Goal: Information Seeking & Learning: Learn about a topic

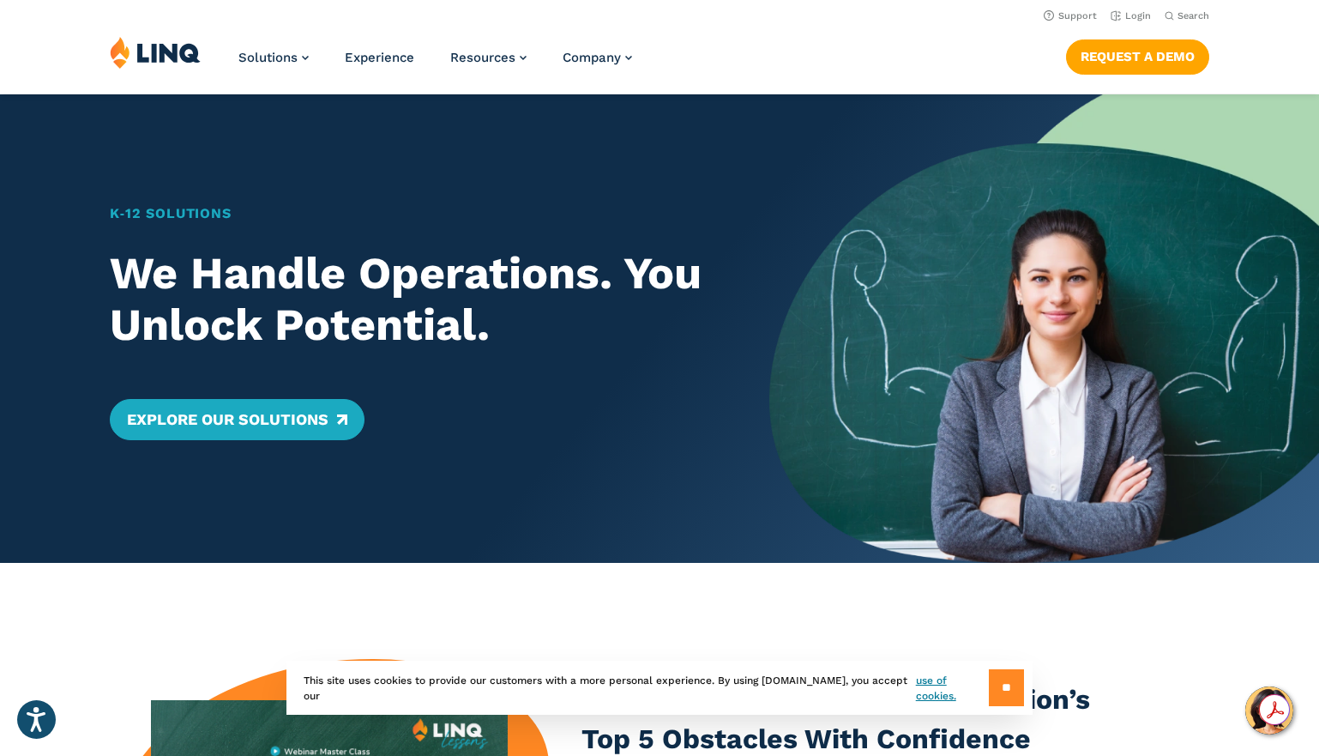
click at [1002, 698] on input "**" at bounding box center [1006, 687] width 35 height 37
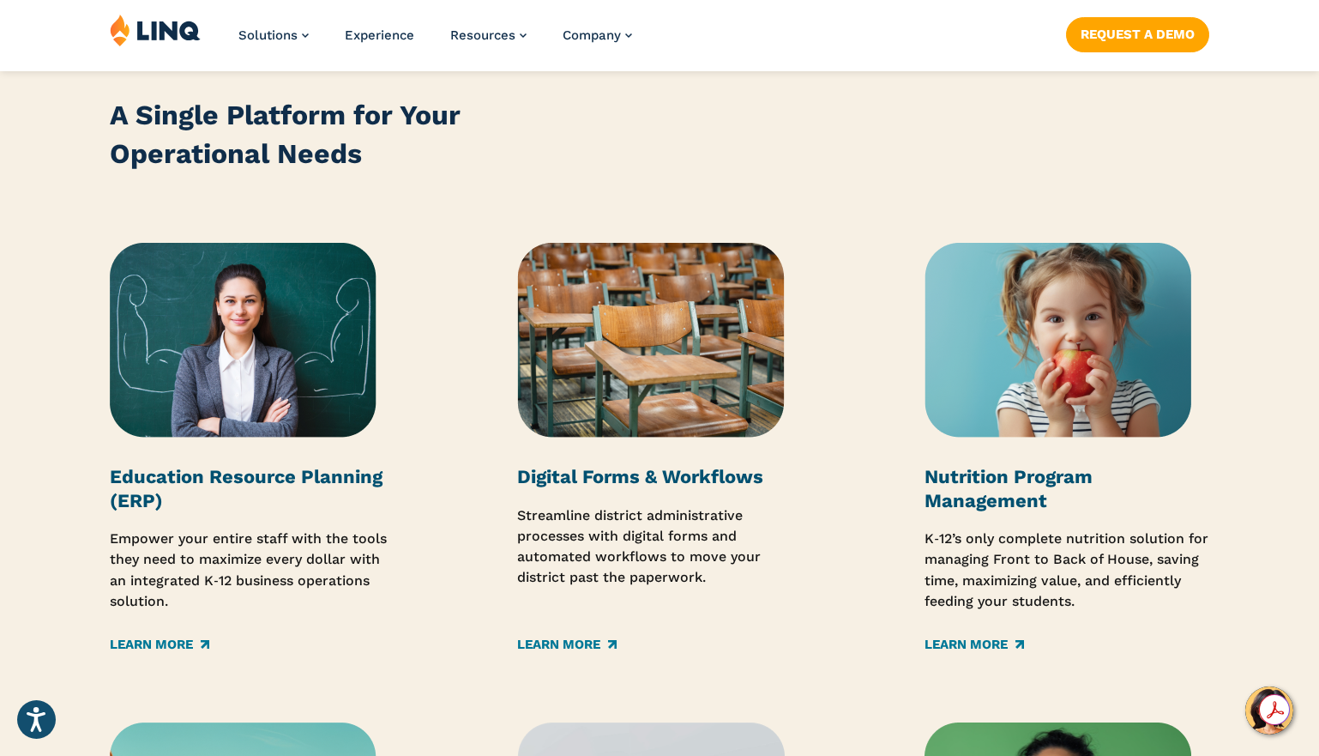
scroll to position [2059, 0]
click at [167, 642] on link "Learn More" at bounding box center [159, 643] width 99 height 19
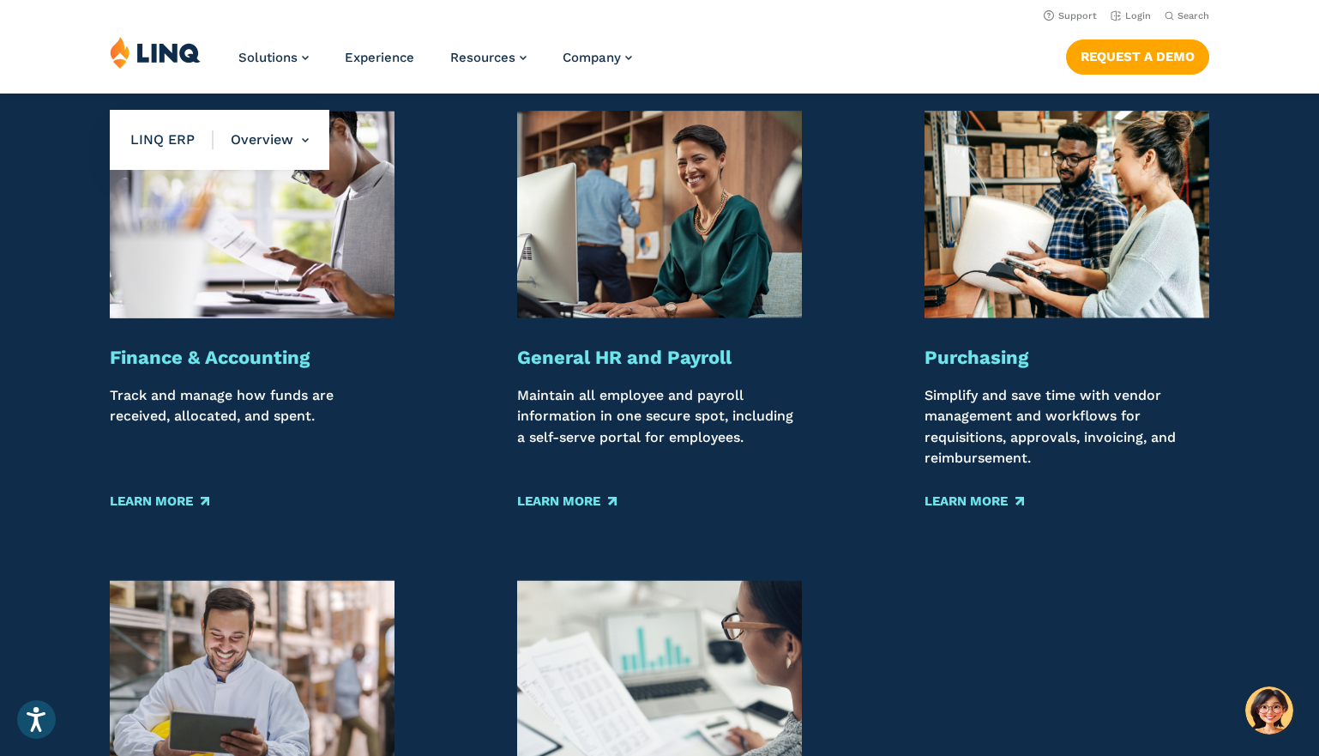
scroll to position [1630, 0]
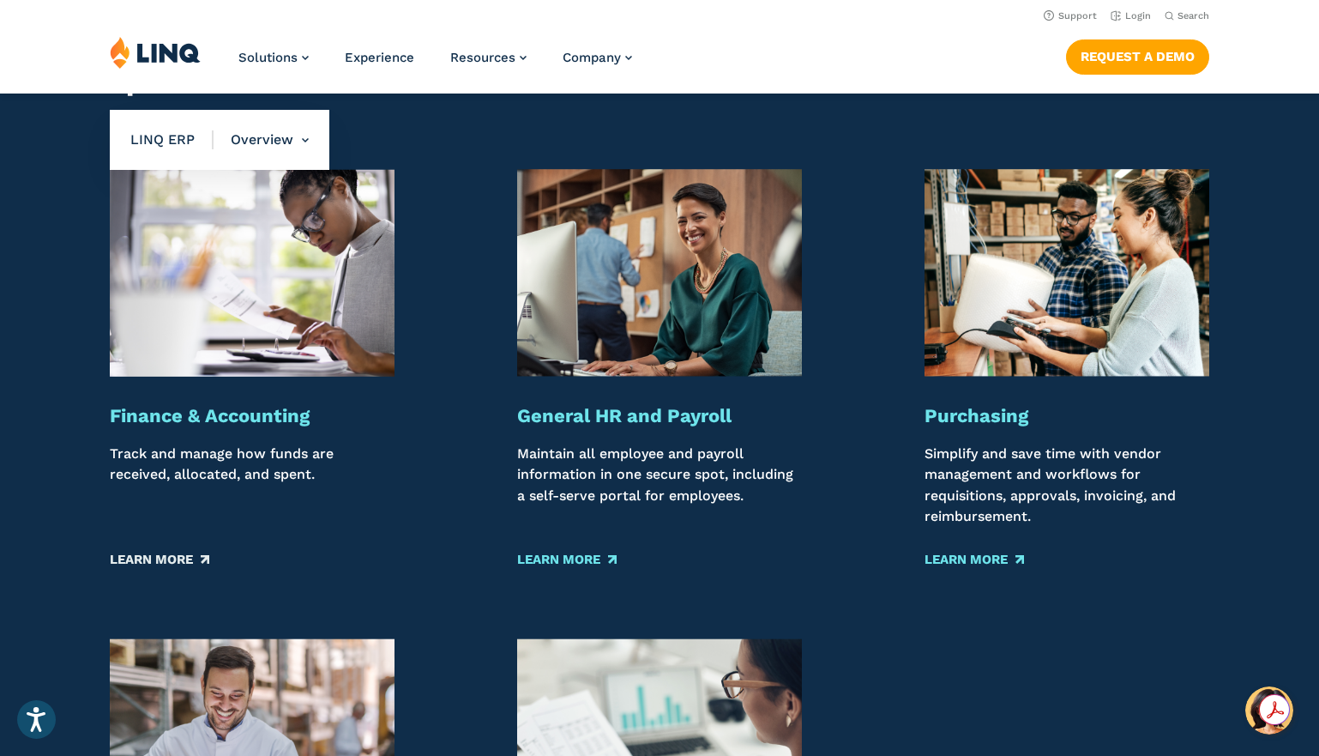
click at [158, 558] on link "Learn More" at bounding box center [159, 560] width 99 height 19
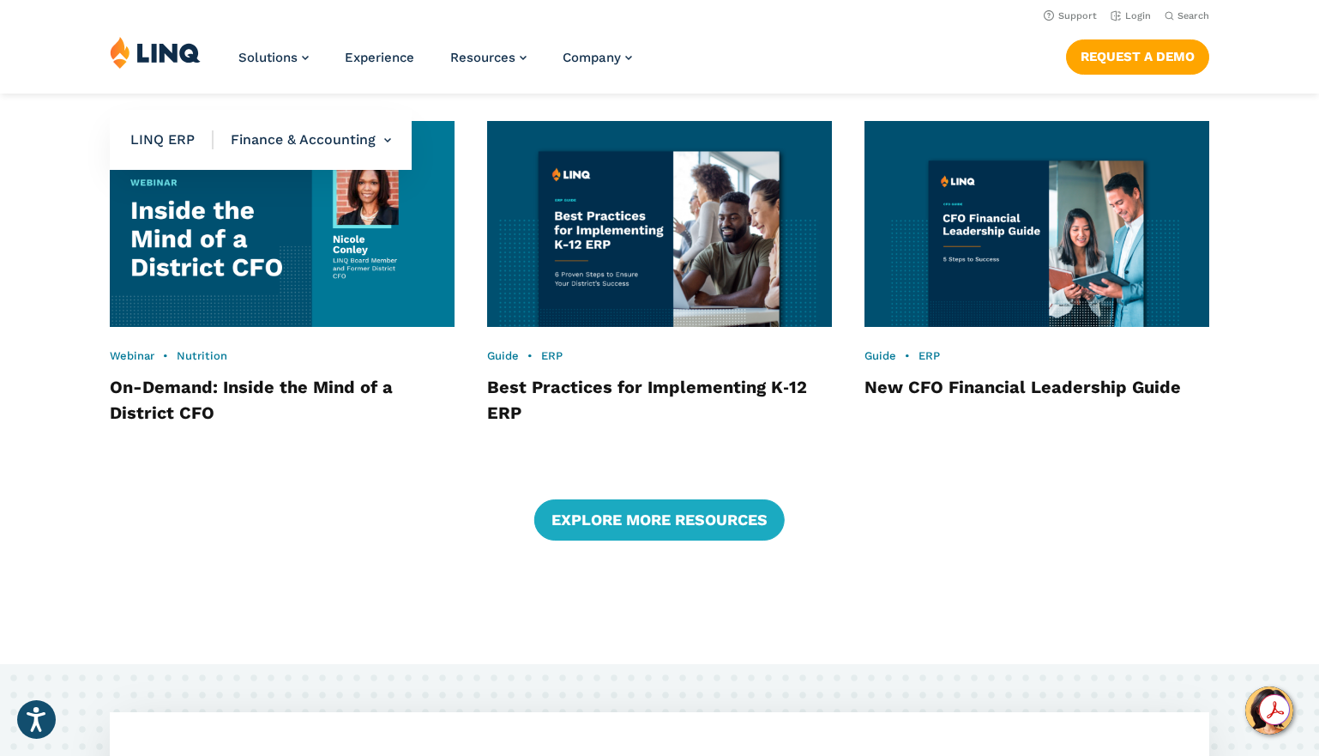
scroll to position [2659, 0]
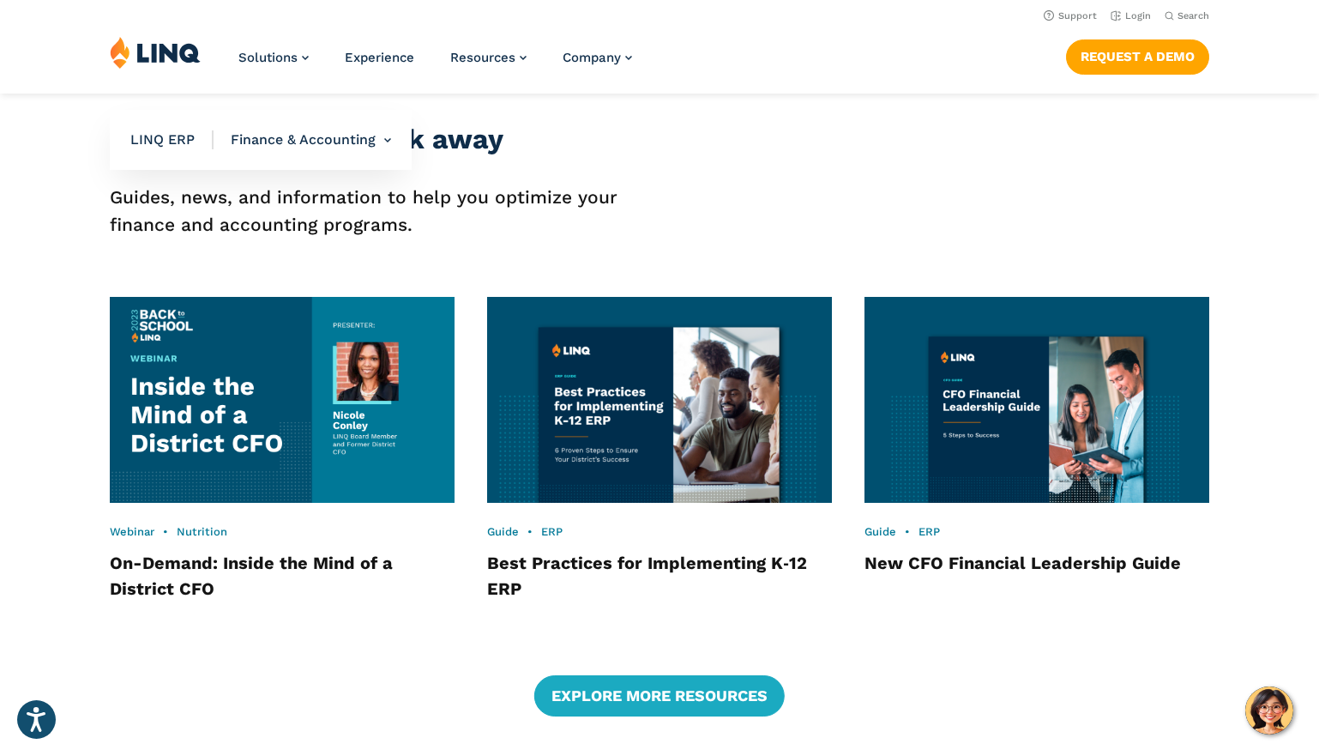
click at [614, 410] on img at bounding box center [659, 400] width 379 height 226
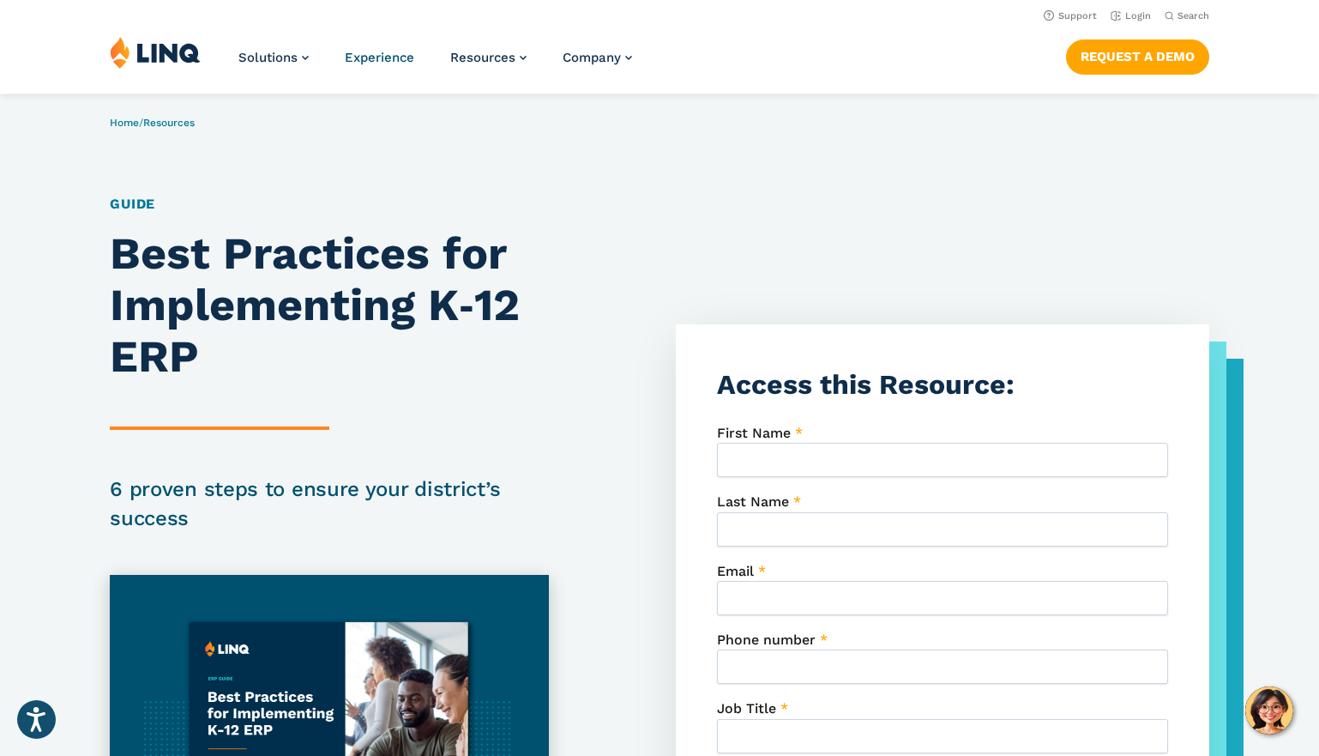
click at [383, 57] on span "Experience" at bounding box center [379, 57] width 69 height 15
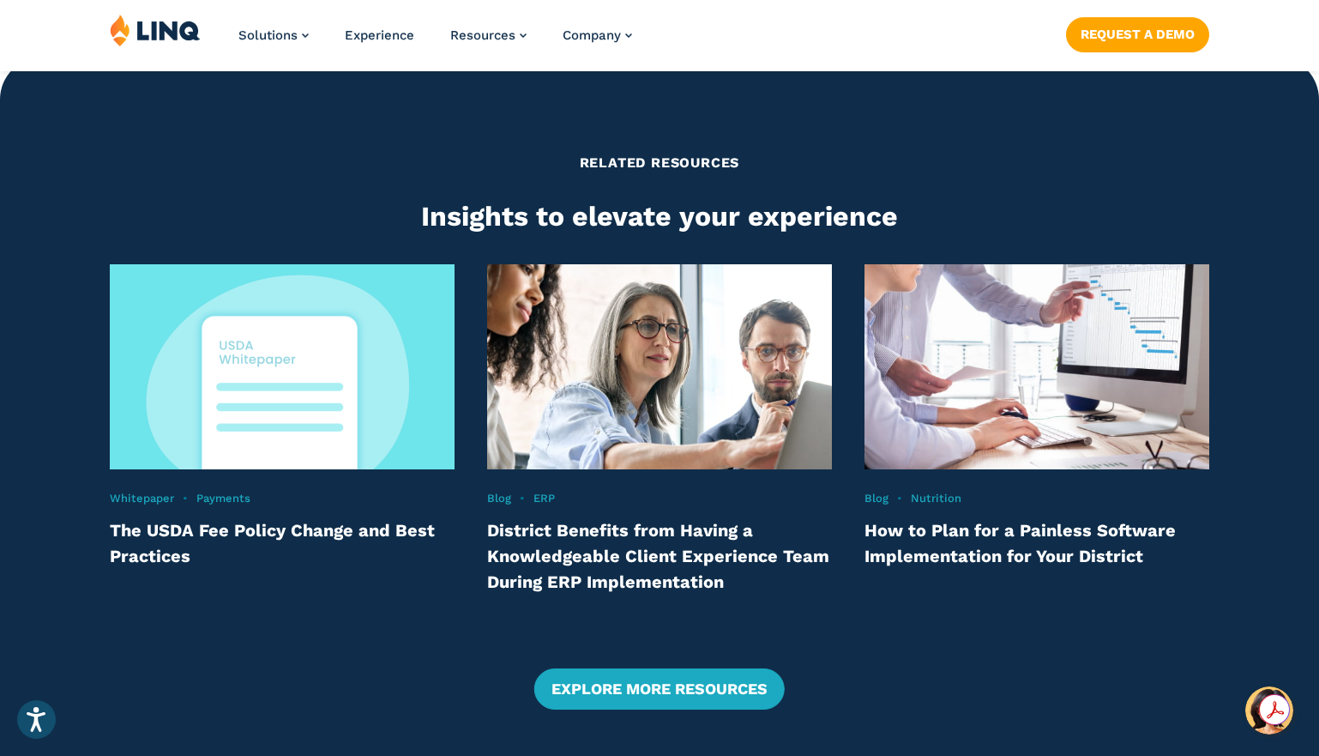
scroll to position [3517, 0]
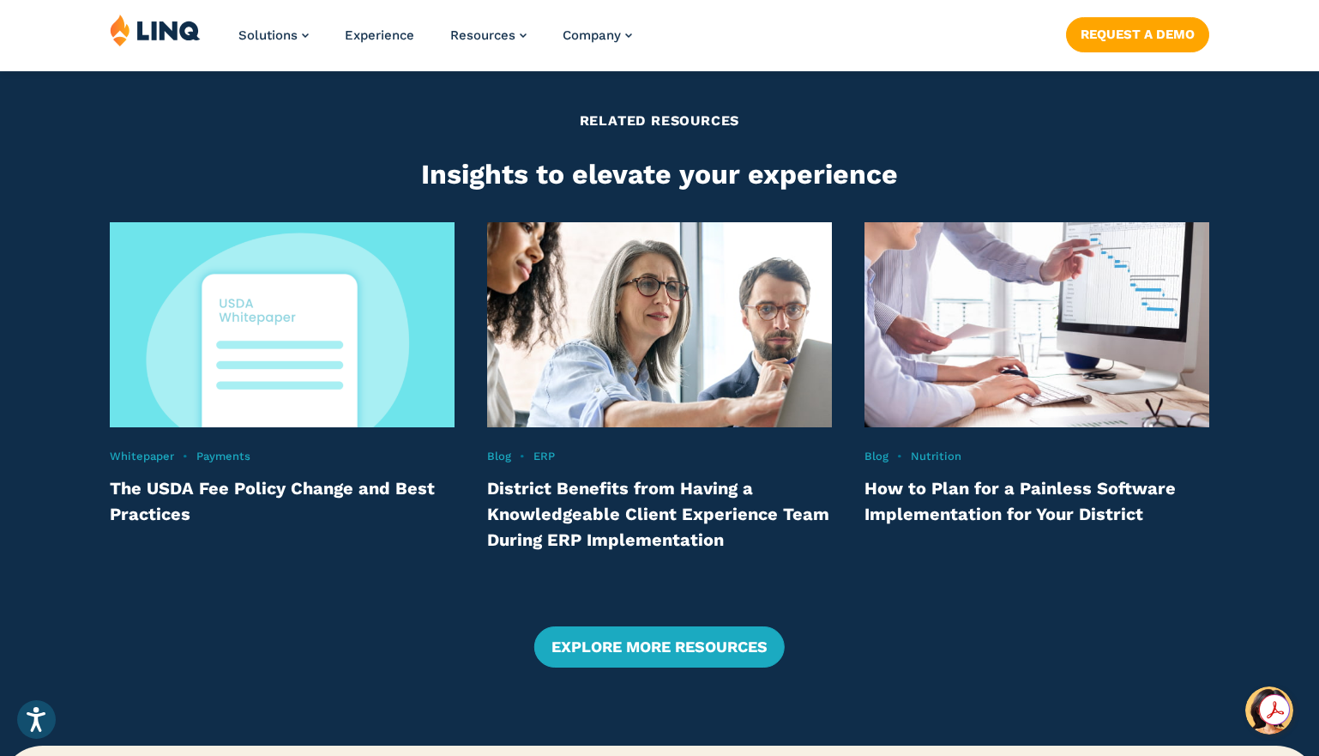
click at [951, 498] on link "How to Plan for a Painless Software Implementation for Your District" at bounding box center [1020, 501] width 311 height 46
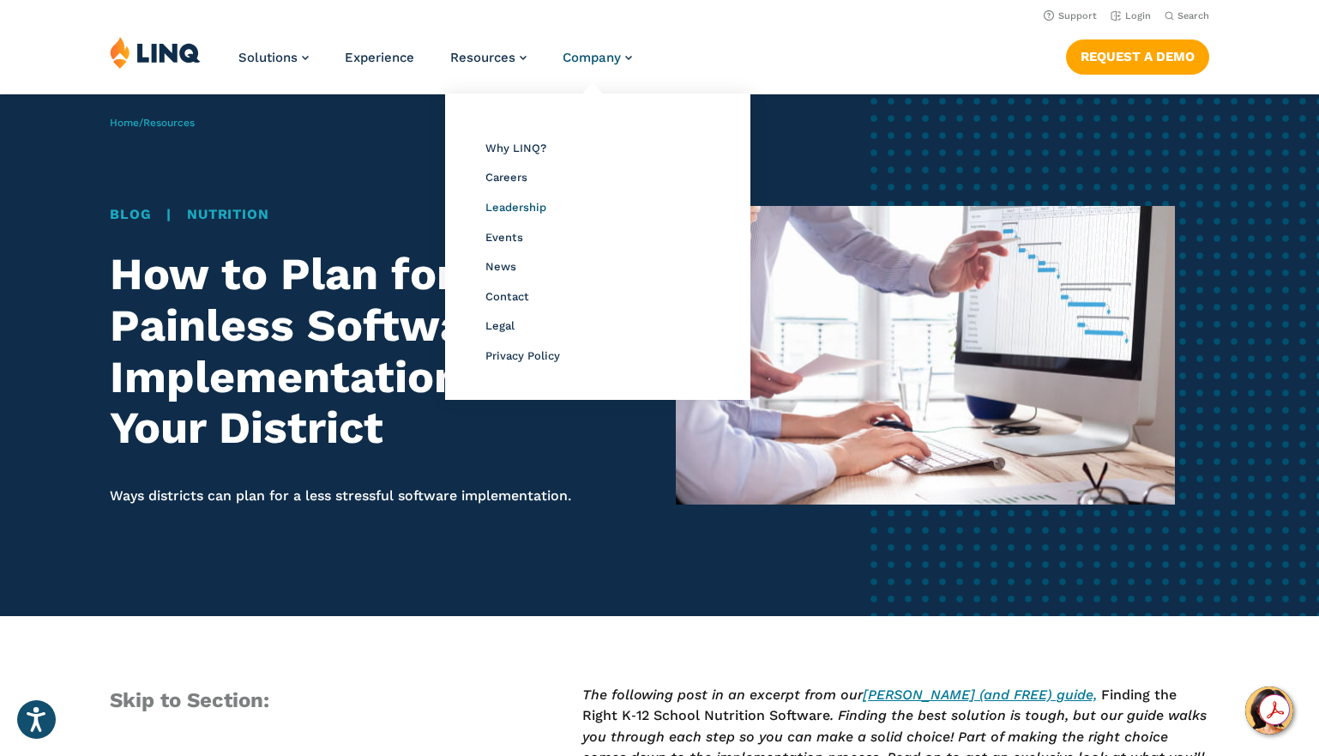
click at [527, 207] on span "Leadership" at bounding box center [516, 207] width 61 height 13
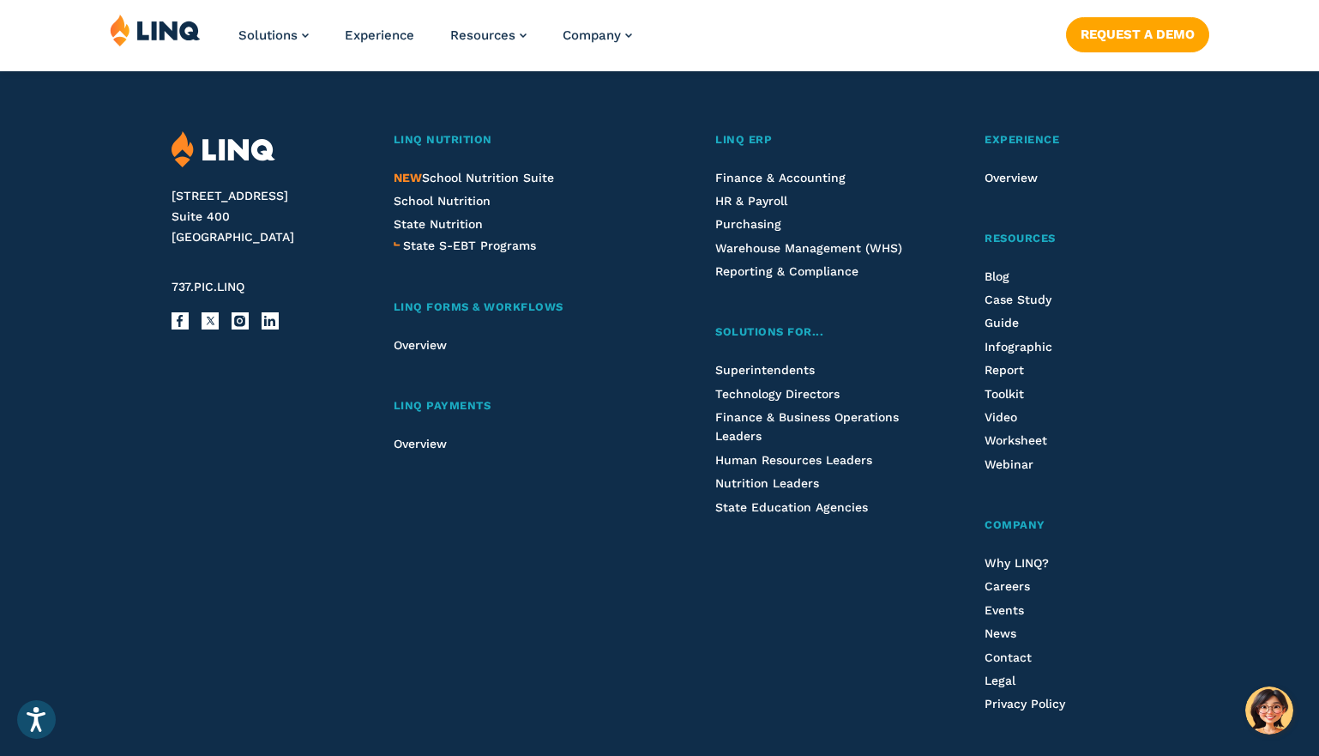
scroll to position [5675, 0]
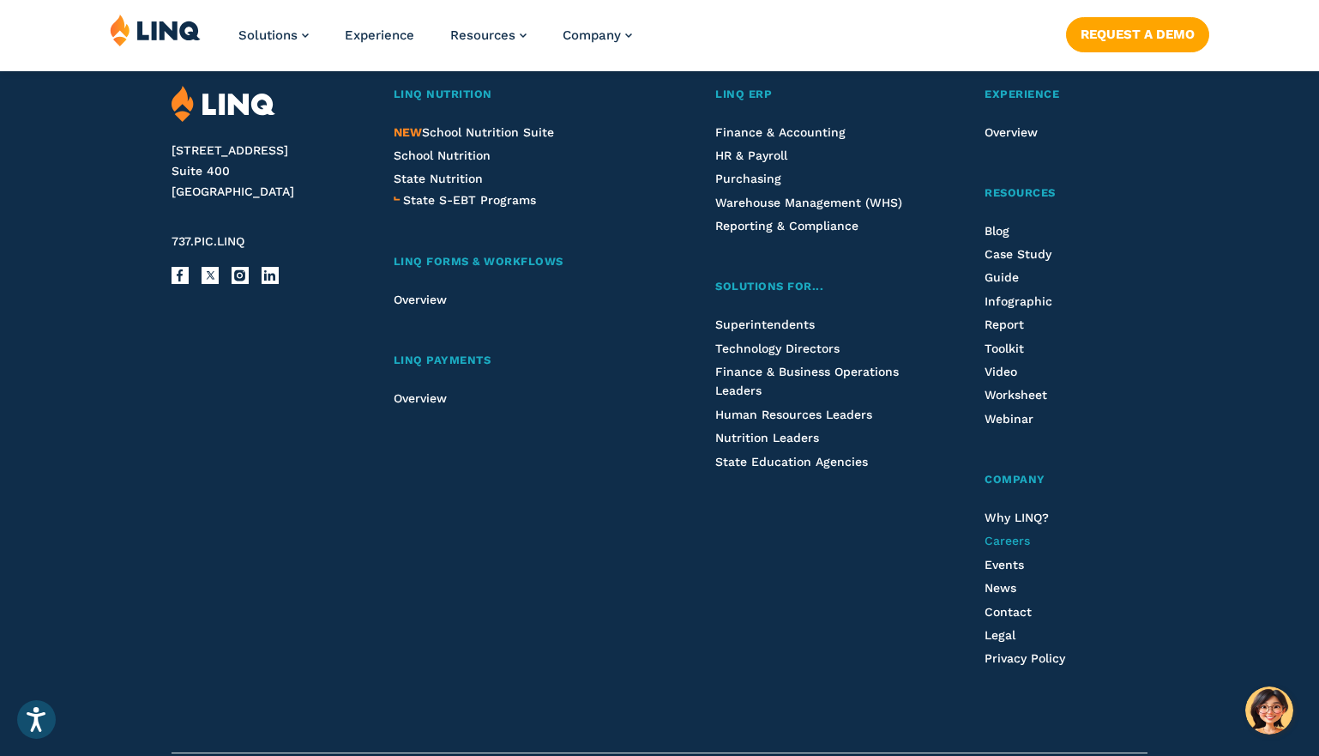
click at [1015, 534] on span "Careers" at bounding box center [1007, 541] width 45 height 14
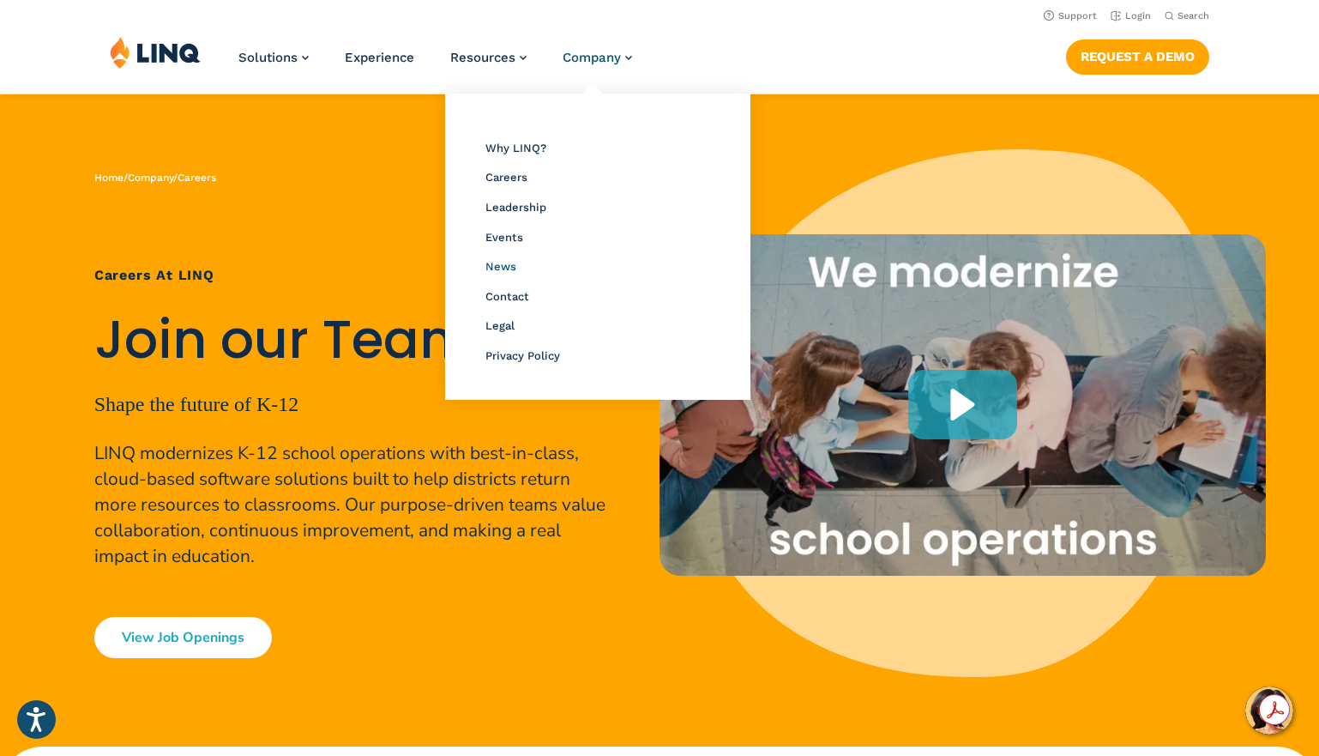
click at [504, 265] on span "News" at bounding box center [501, 266] width 31 height 13
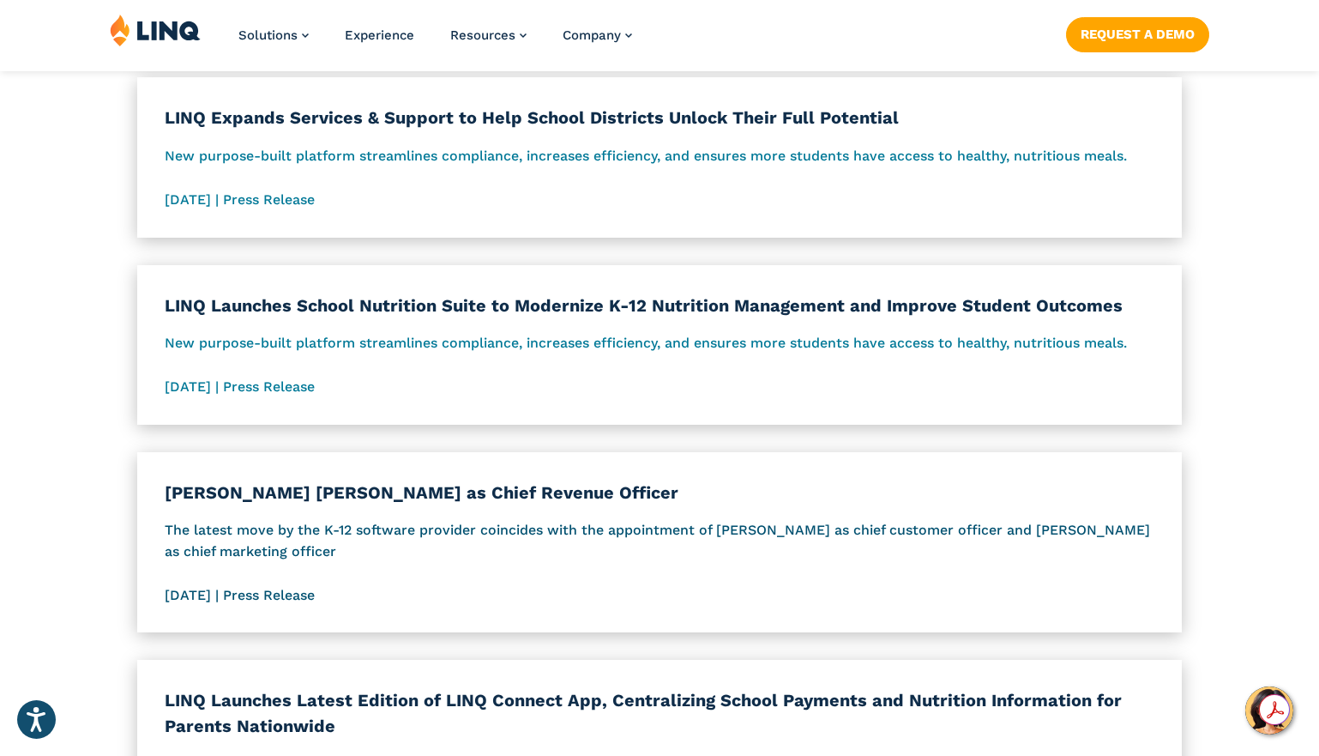
scroll to position [515, 0]
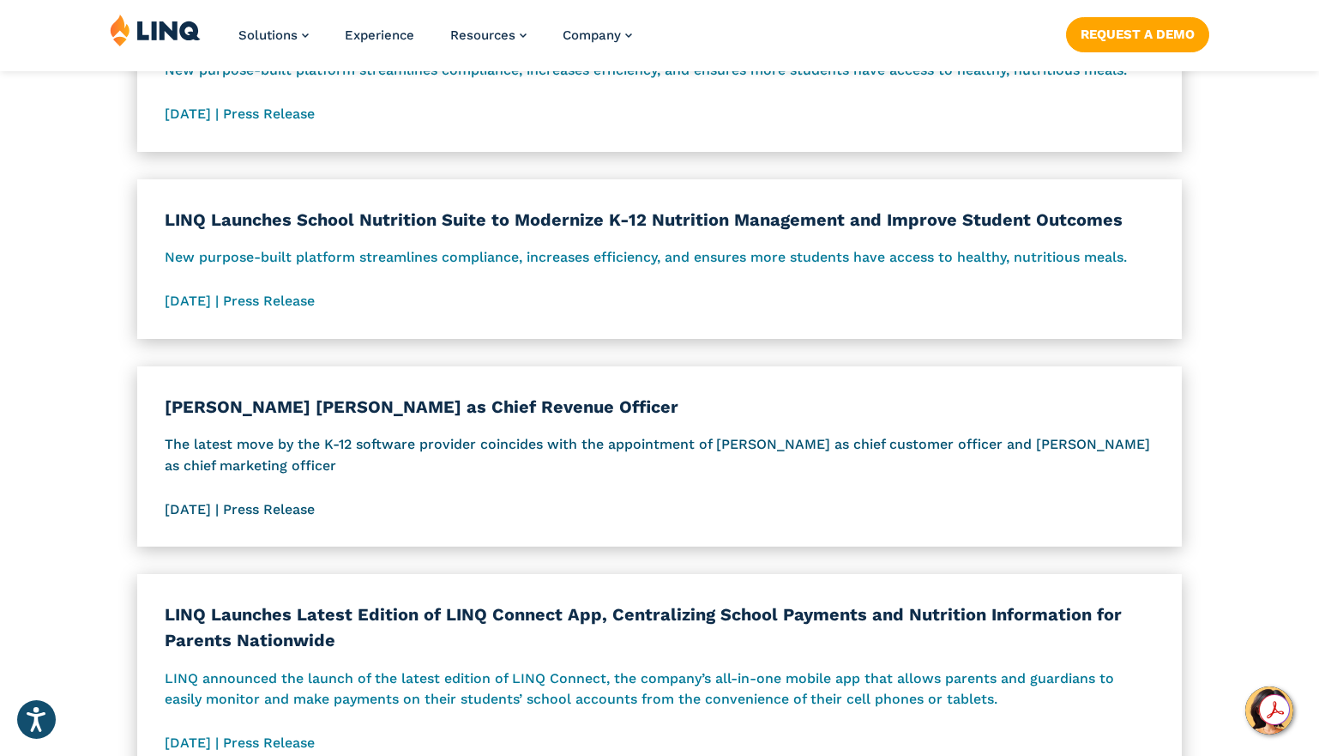
click at [358, 506] on span "LINQ Hires Philip Hartman as Chief Revenue Officer The latest move by the K-12 …" at bounding box center [659, 457] width 989 height 126
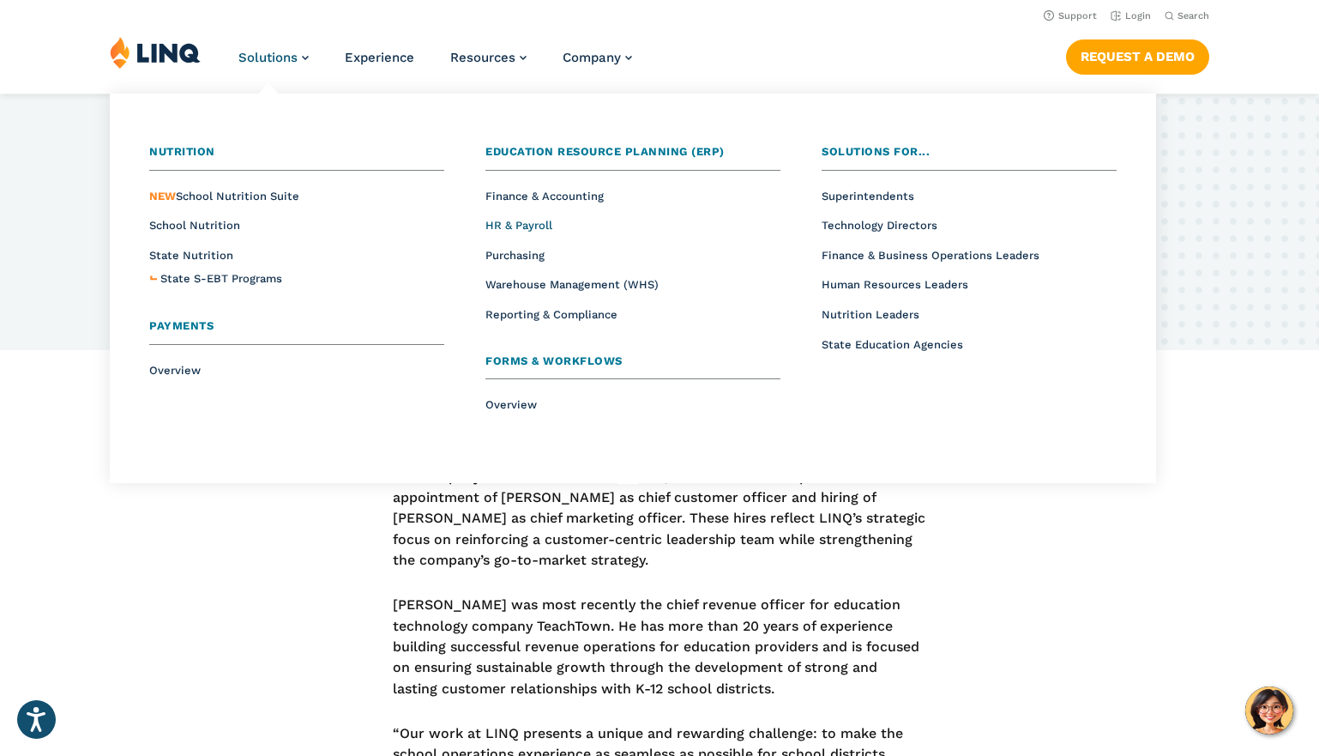
click at [520, 225] on span "HR & Payroll" at bounding box center [519, 225] width 67 height 13
